Goal: Complete application form: Complete application form

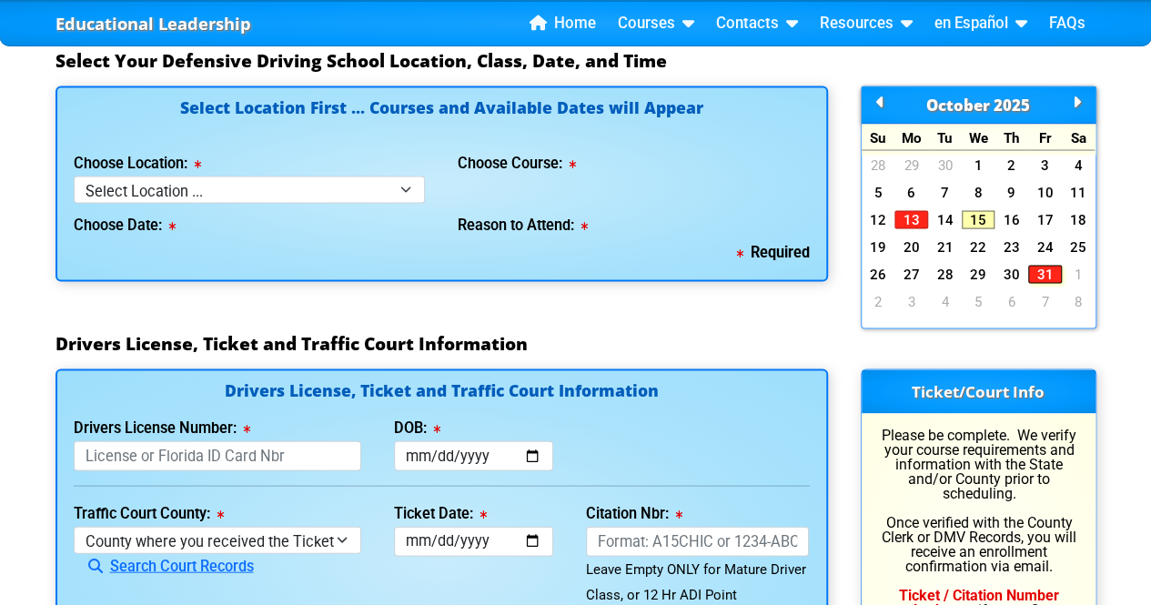
scroll to position [1692, 0]
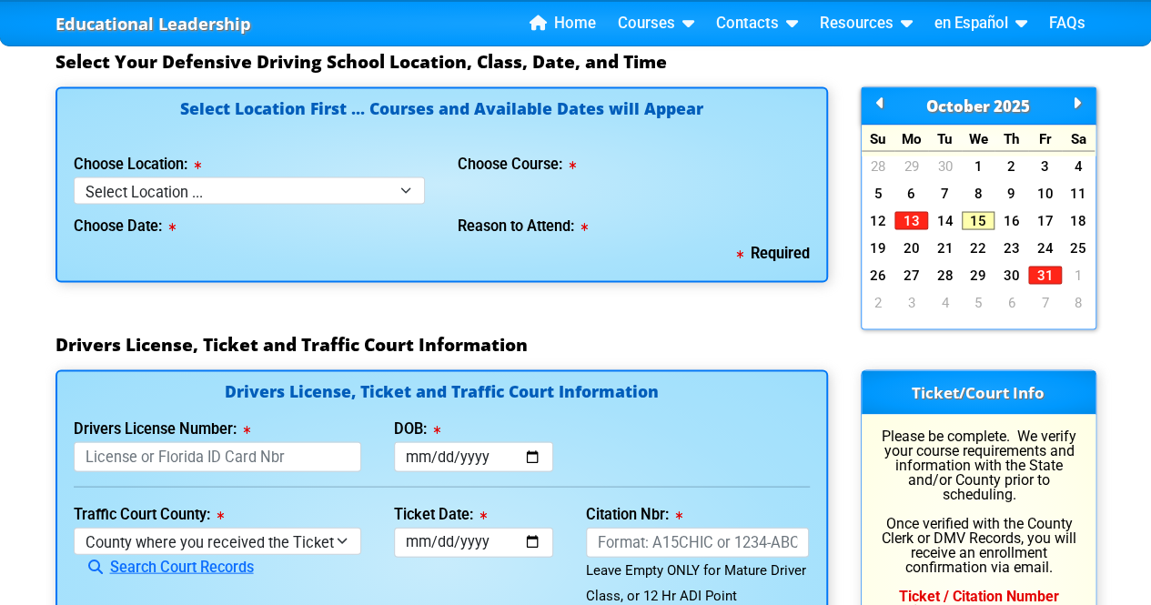
click at [1079, 103] on icon at bounding box center [1077, 102] width 8 height 1
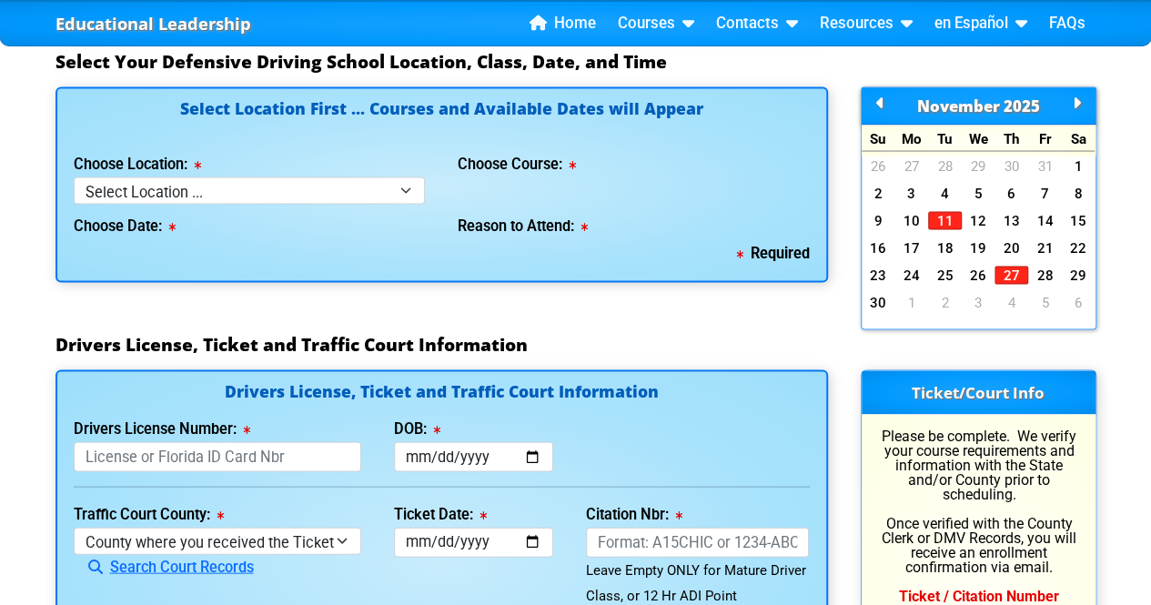
click at [880, 103] on icon at bounding box center [880, 102] width 8 height 1
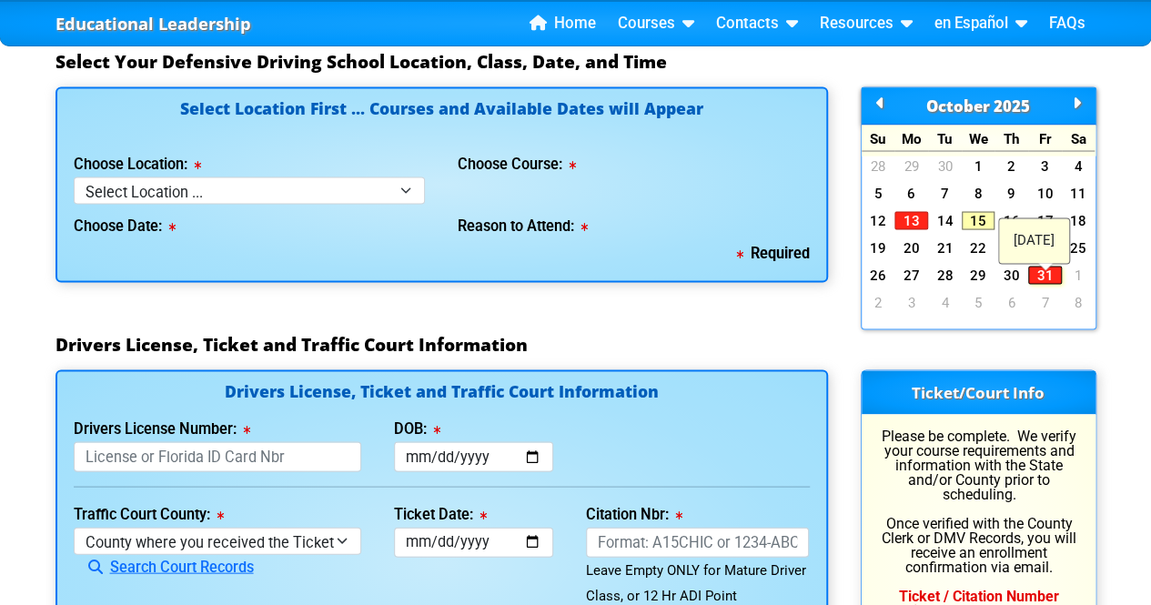
click at [1040, 282] on link "31" at bounding box center [1045, 275] width 34 height 18
click at [912, 227] on link "13" at bounding box center [911, 220] width 34 height 18
click at [1042, 277] on link "31" at bounding box center [1045, 275] width 34 height 18
click at [1011, 277] on link "30" at bounding box center [1011, 275] width 34 height 18
click at [1013, 281] on link "30" at bounding box center [1011, 275] width 34 height 18
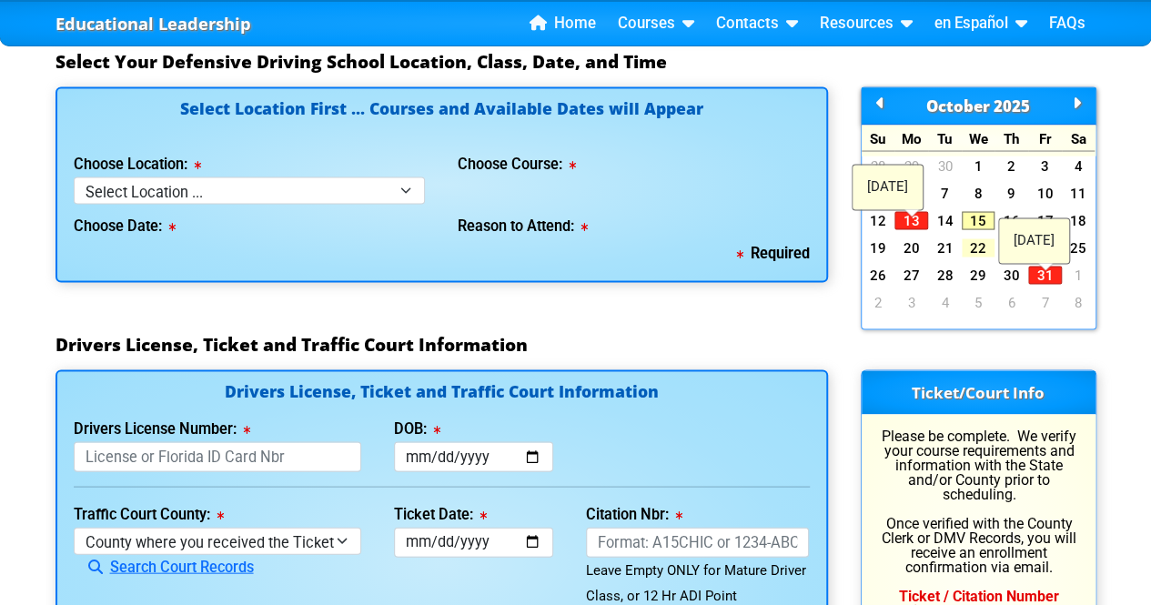
scroll to position [1760, 0]
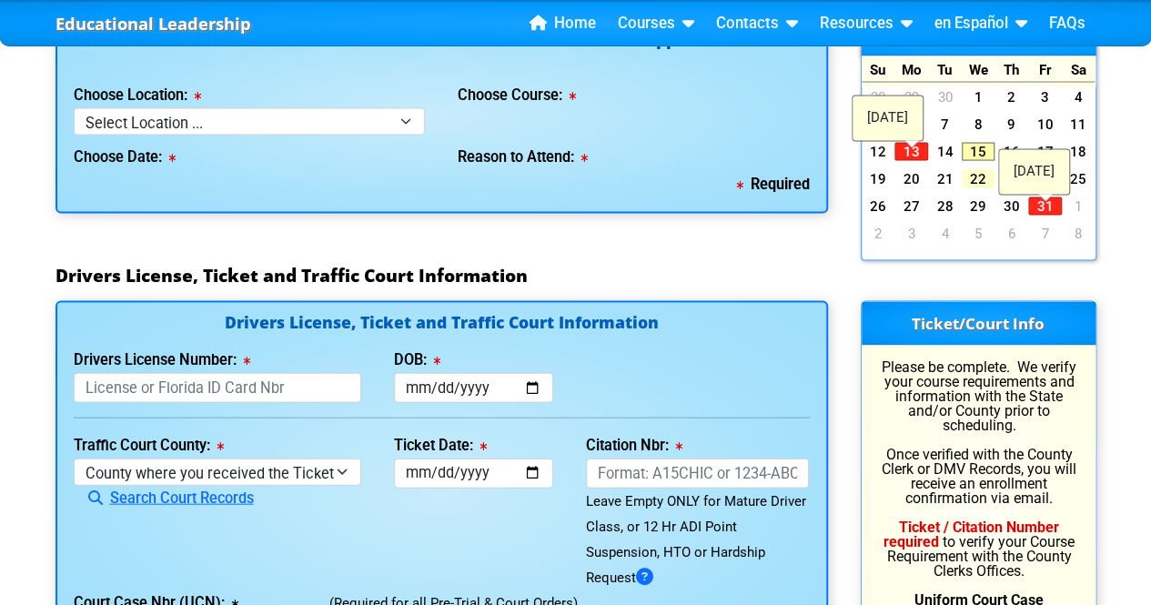
click at [980, 187] on link "22" at bounding box center [979, 179] width 34 height 18
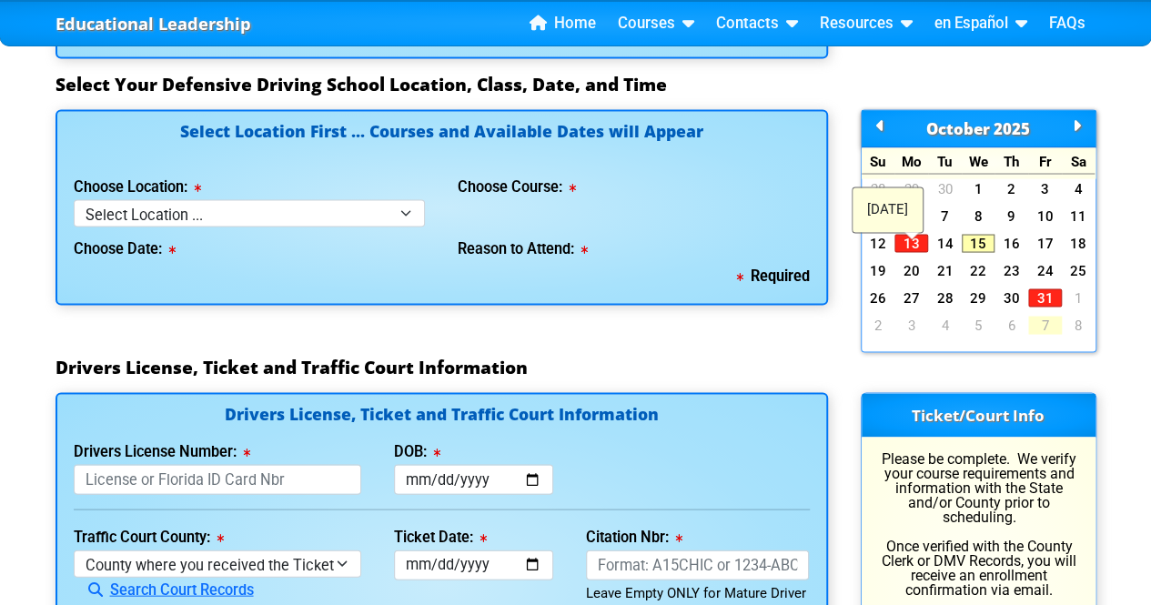
scroll to position [1639, 0]
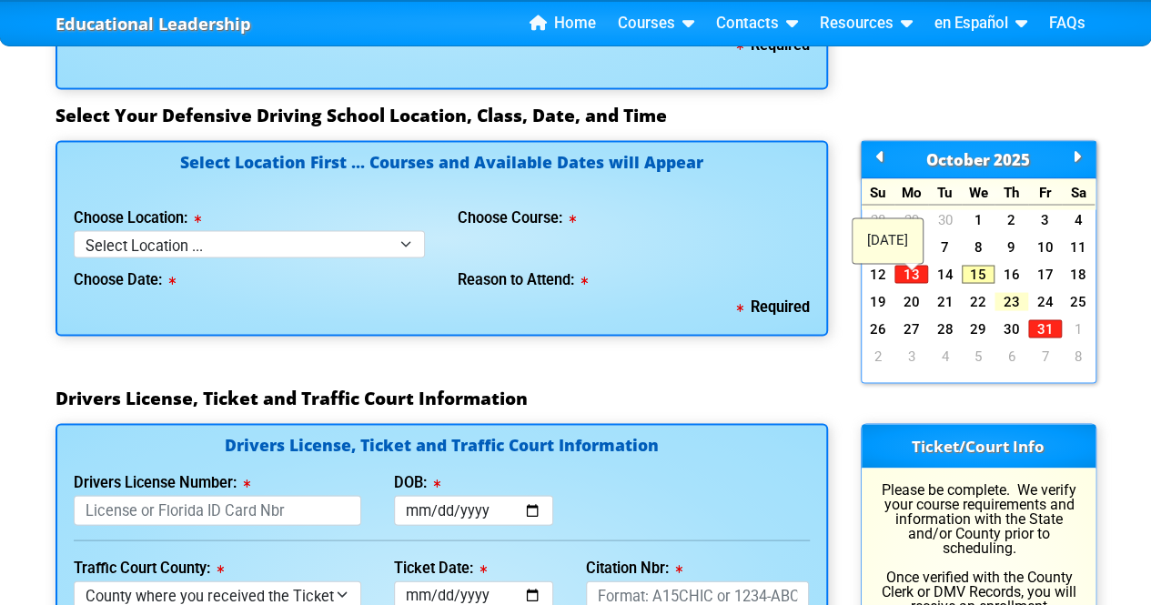
click at [1021, 305] on link "23" at bounding box center [1011, 301] width 34 height 18
click at [1069, 157] on div "[DATE]" at bounding box center [979, 159] width 234 height 37
click at [1075, 156] on icon at bounding box center [1077, 156] width 8 height 1
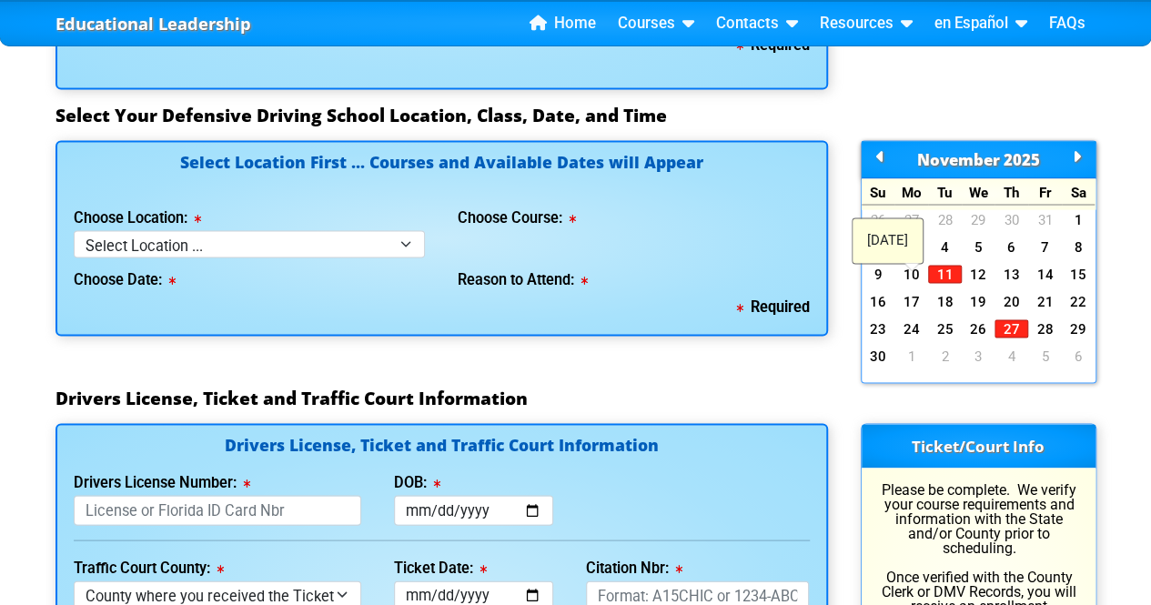
click at [879, 156] on icon at bounding box center [880, 156] width 8 height 1
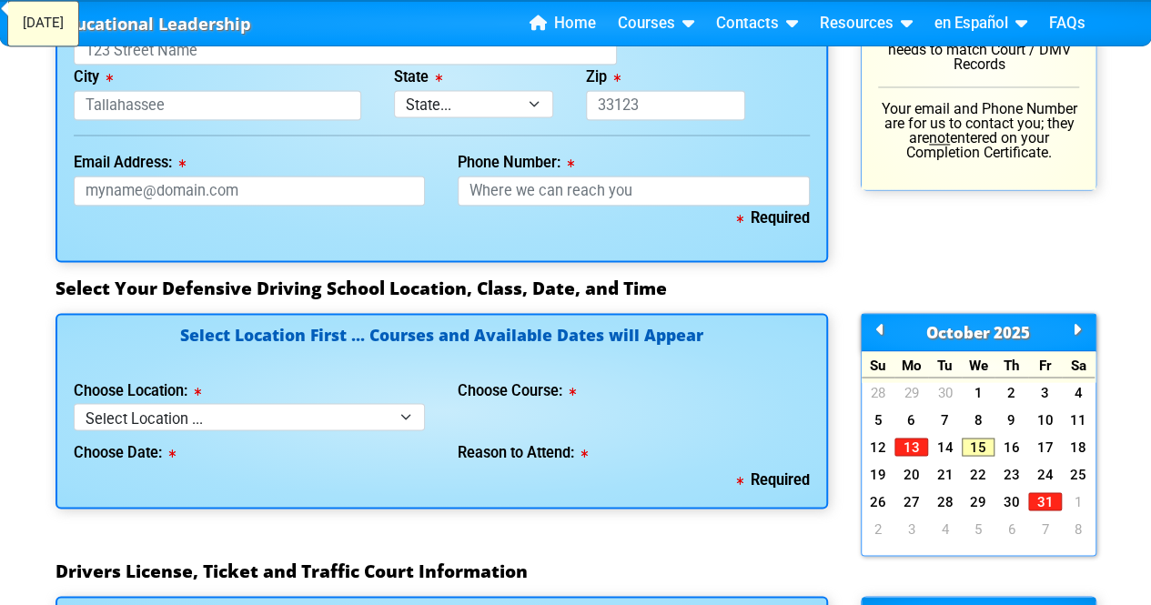
scroll to position [1465, 0]
